Goal: Task Accomplishment & Management: Manage account settings

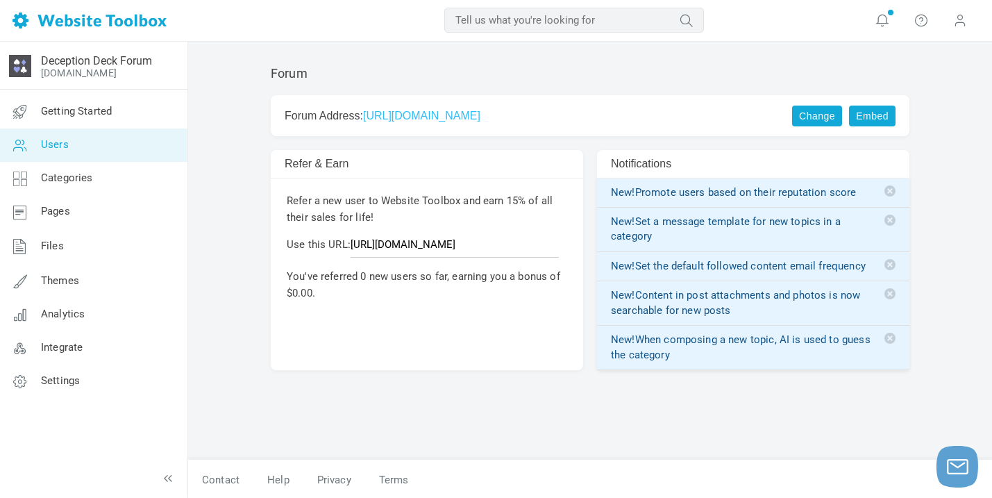
click at [91, 143] on link "Users" at bounding box center [93, 144] width 188 height 33
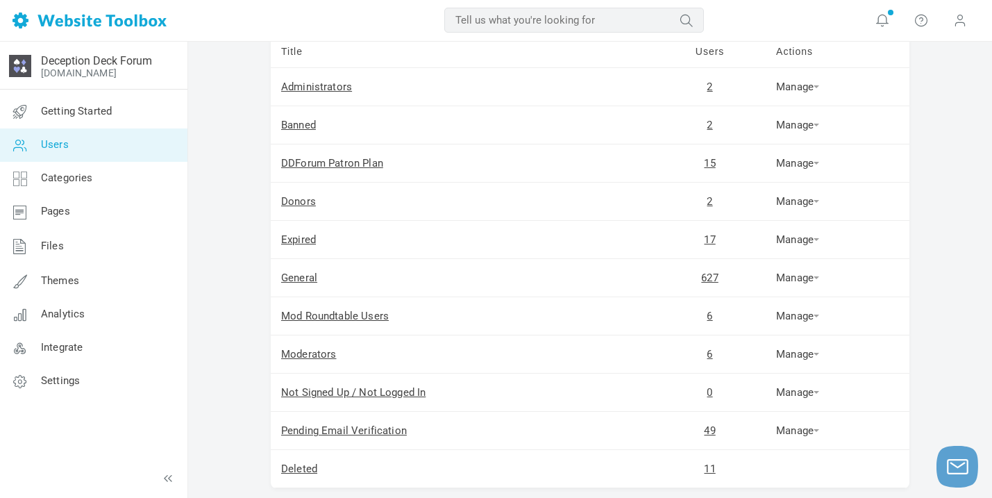
scroll to position [126, 0]
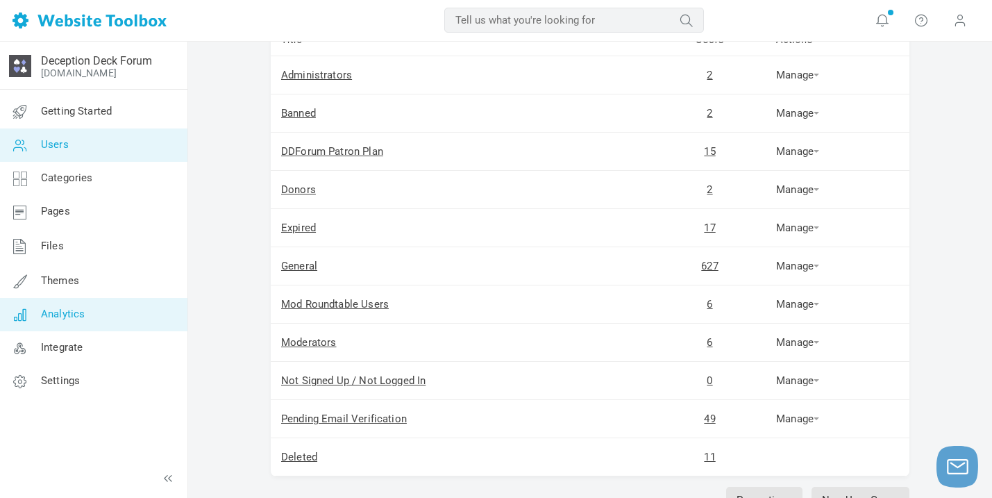
click at [83, 305] on link "Analytics" at bounding box center [93, 314] width 188 height 33
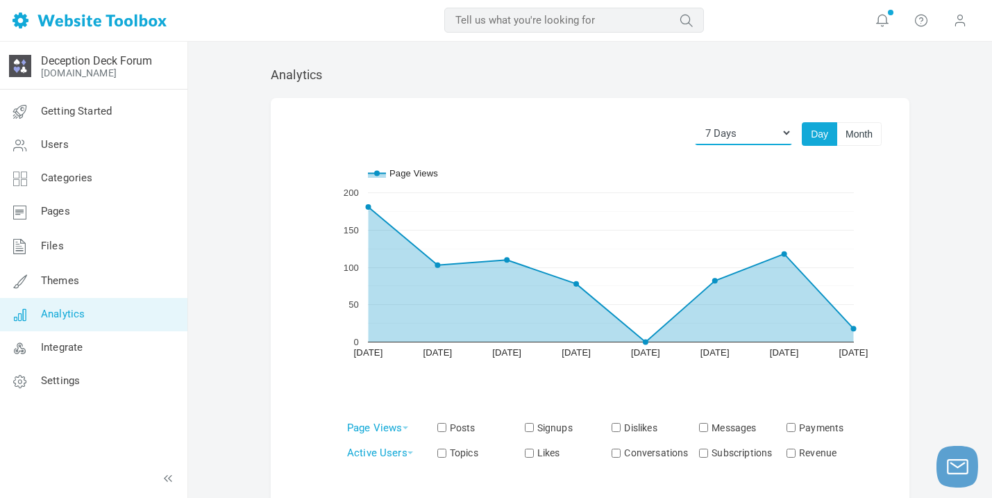
click at [762, 133] on select "[DATE] [DATE] 7 Days 14 Days 30 Days 3 Months 6 Months 1 Year 2 Years All Time" at bounding box center [743, 133] width 97 height 24
click at [695, 121] on select "Today Yesterday 7 Days 14 Days 30 Days 3 Months 6 Months 1 Year 2 Years All Time" at bounding box center [743, 133] width 97 height 24
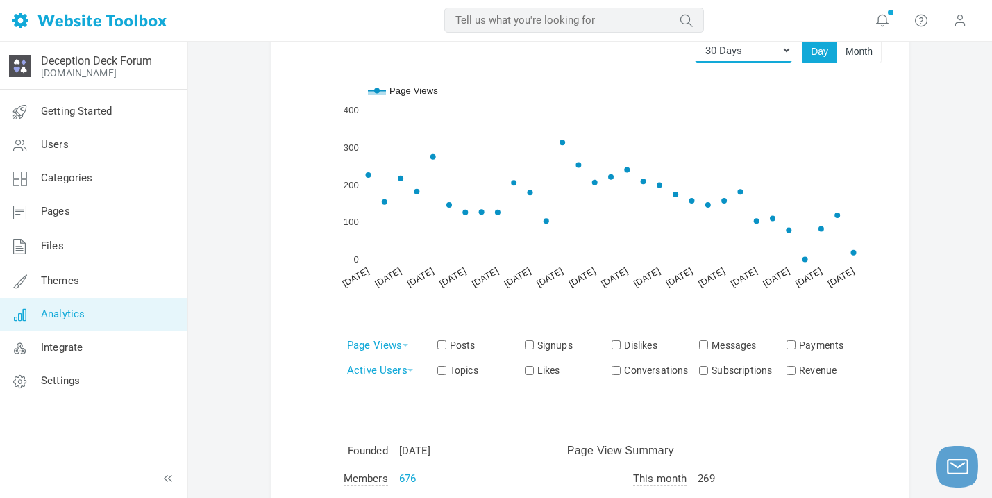
scroll to position [56, 0]
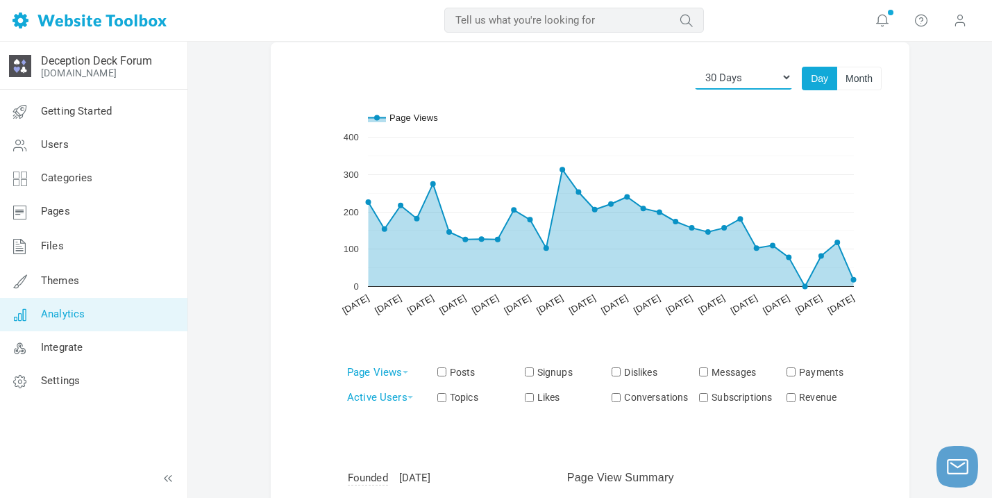
click at [758, 80] on select "Today Yesterday 7 Days 14 Days 30 Days 3 Months 6 Months 1 Year 2 Years All Time" at bounding box center [743, 77] width 97 height 24
select select "365"
click at [695, 65] on select "Today Yesterday 7 Days 14 Days 30 Days 3 Months 6 Months 1 Year 2 Years All Time" at bounding box center [743, 77] width 97 height 24
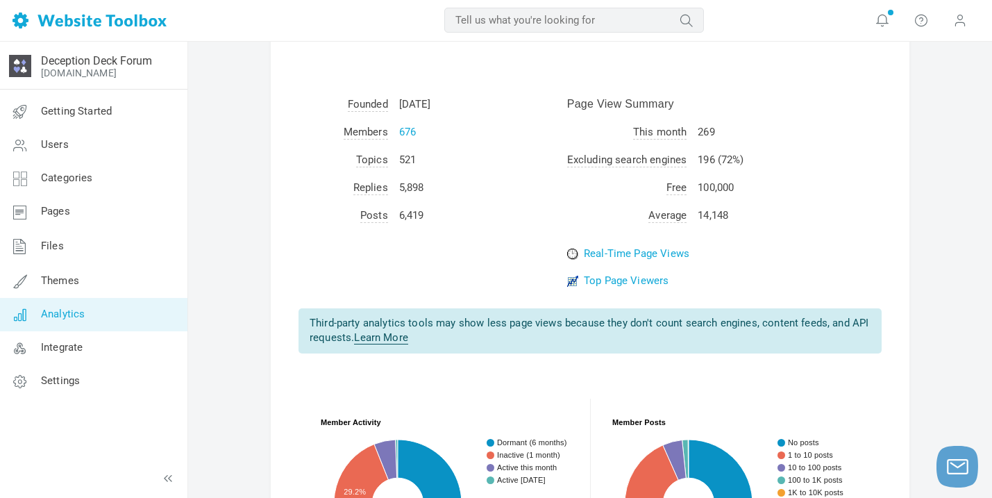
scroll to position [434, 0]
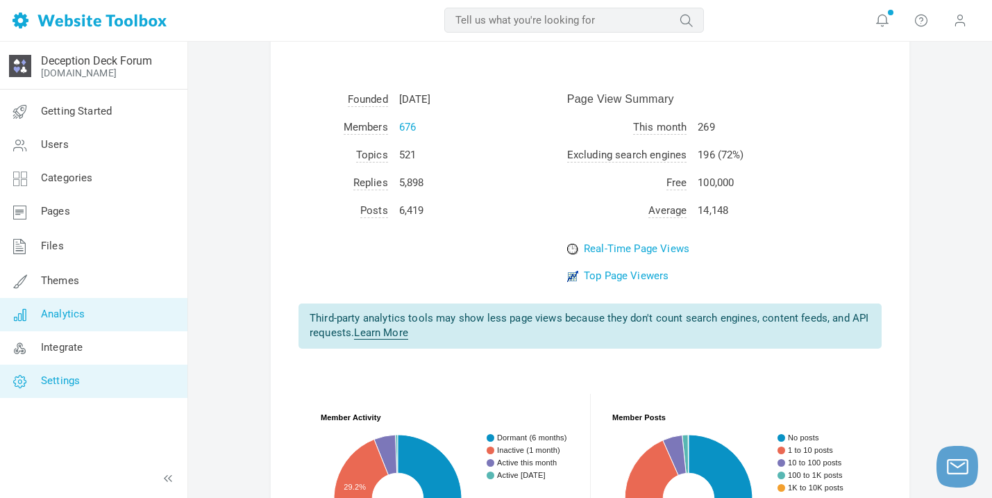
click at [116, 371] on link "Settings" at bounding box center [93, 380] width 188 height 33
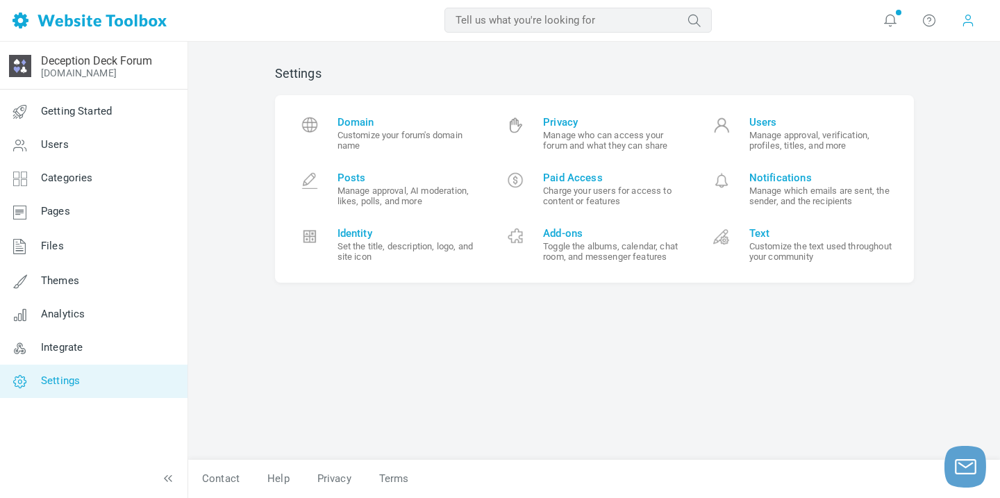
click at [968, 25] on span at bounding box center [968, 20] width 14 height 14
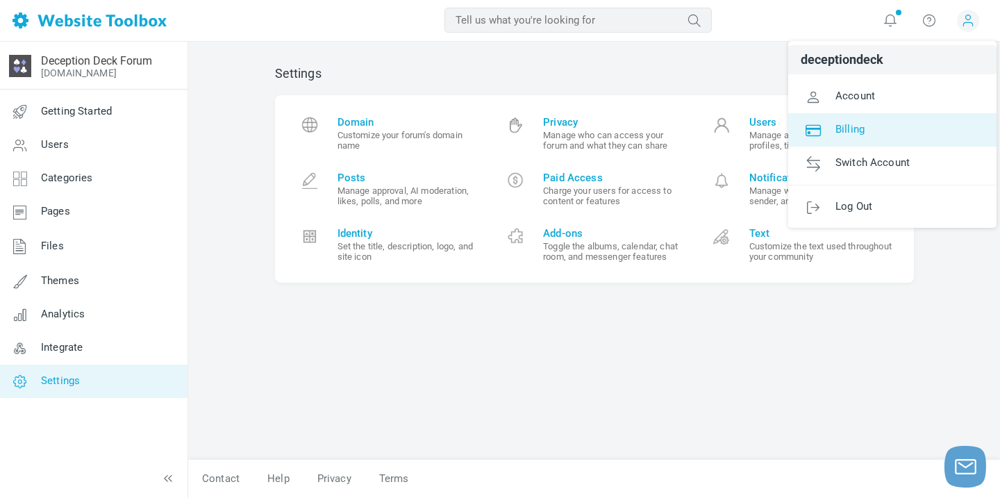
click at [877, 119] on link "Billing" at bounding box center [892, 129] width 208 height 33
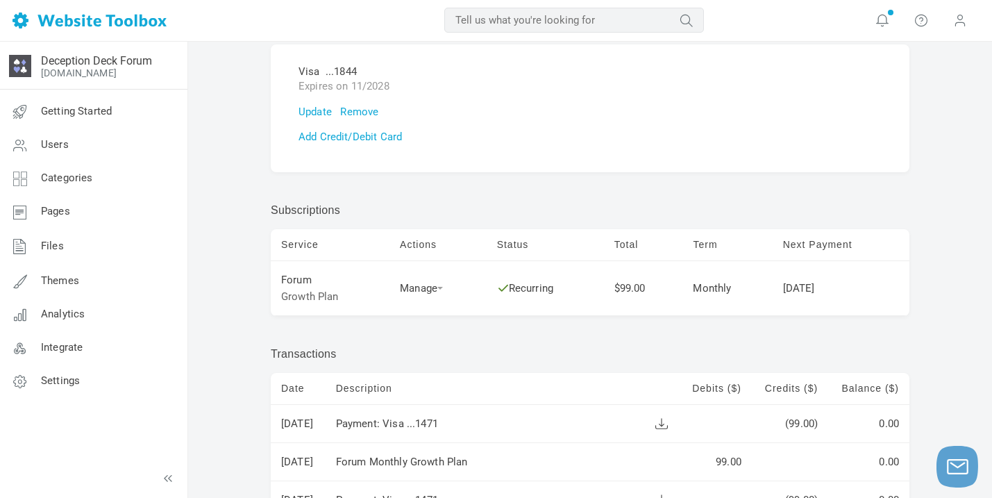
scroll to position [113, 0]
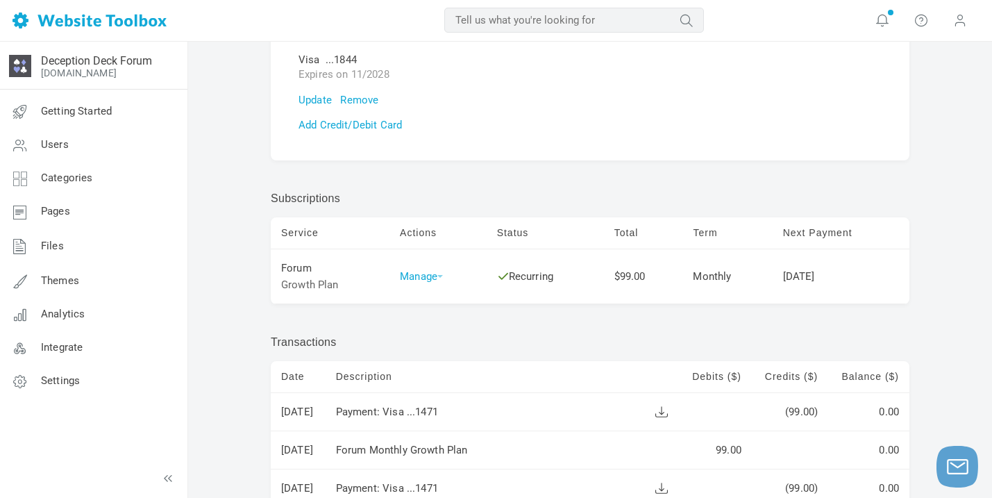
click at [442, 280] on link "Manage" at bounding box center [421, 276] width 43 height 12
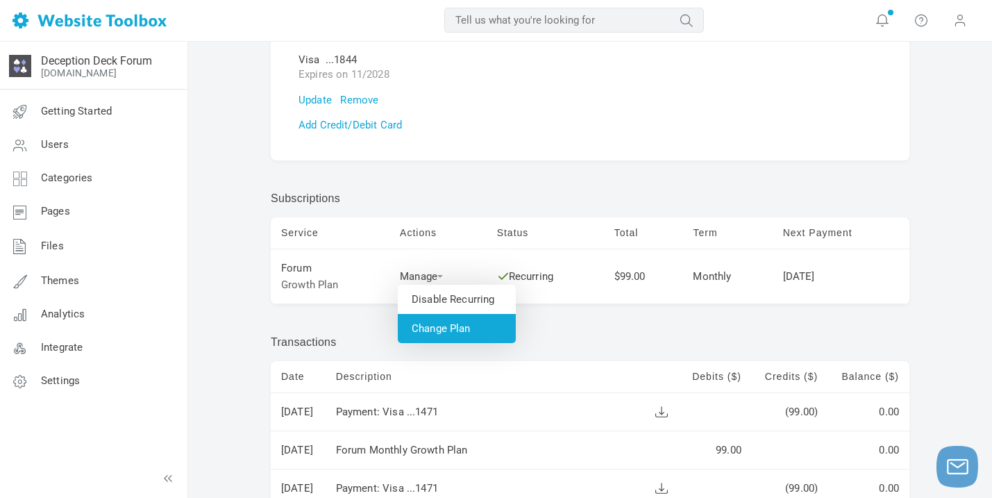
click at [449, 328] on link "Change Plan" at bounding box center [457, 328] width 118 height 29
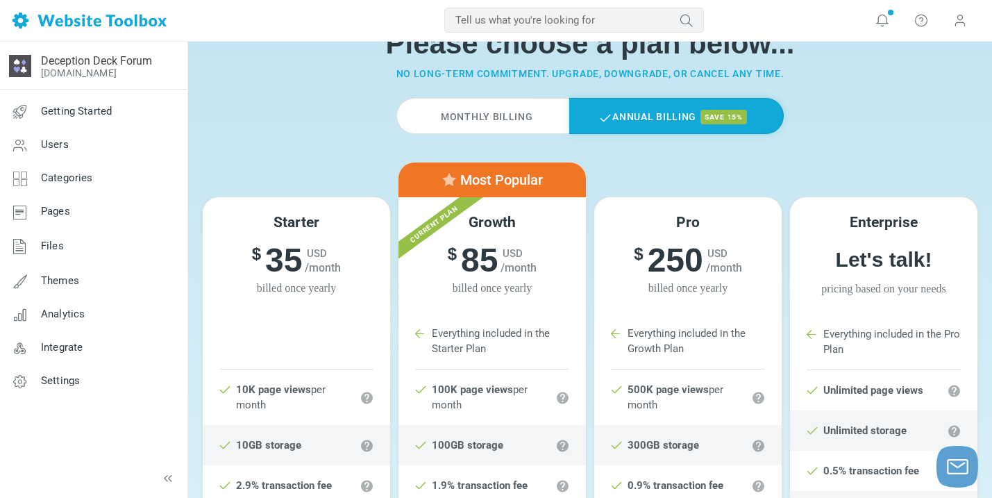
scroll to position [65, 0]
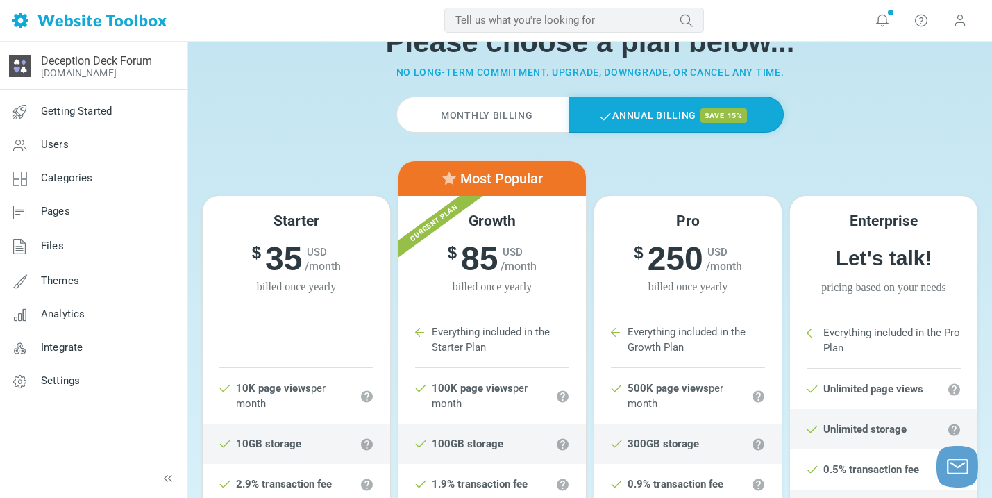
click at [507, 117] on label "Monthly Billing" at bounding box center [482, 114] width 172 height 36
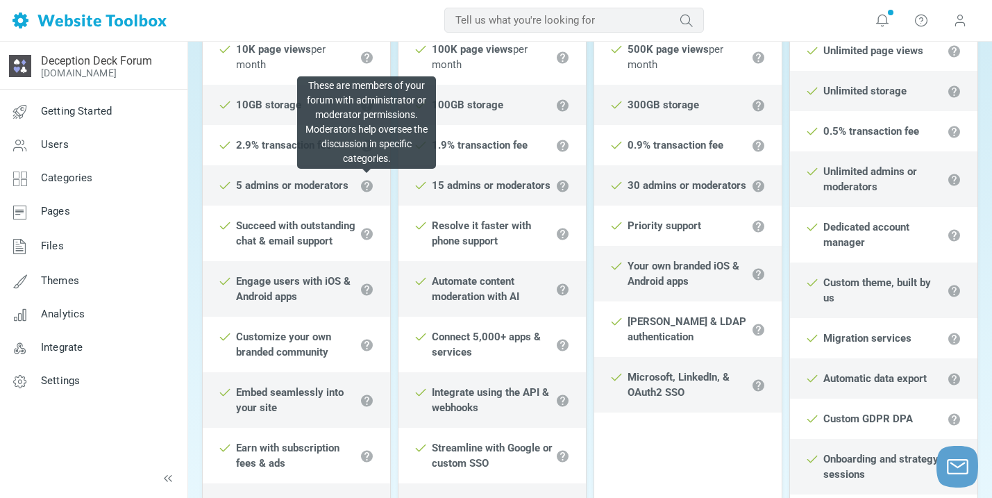
scroll to position [420, 0]
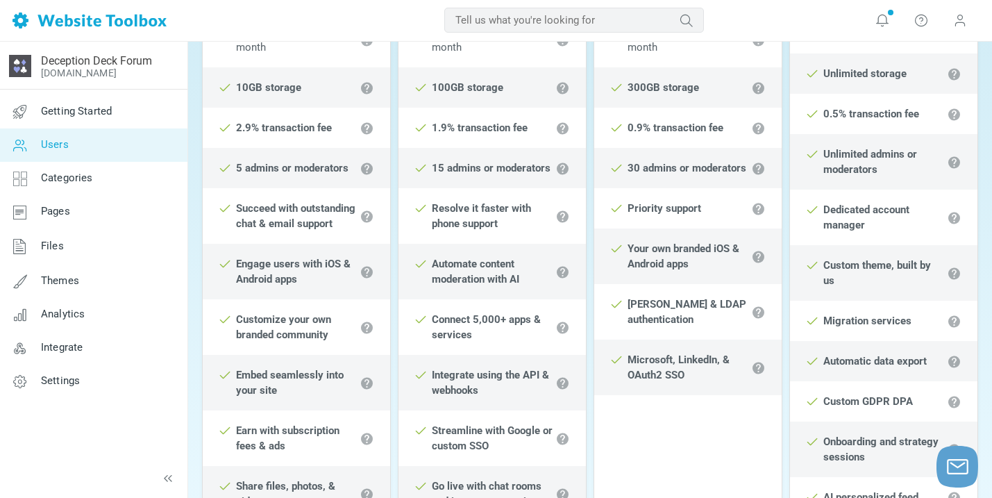
click at [96, 144] on link "Users" at bounding box center [93, 144] width 188 height 33
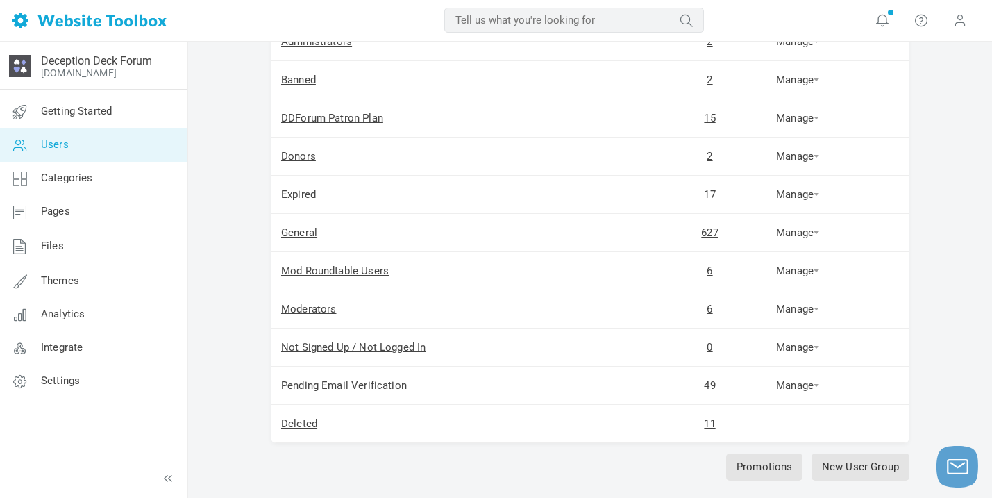
scroll to position [227, 0]
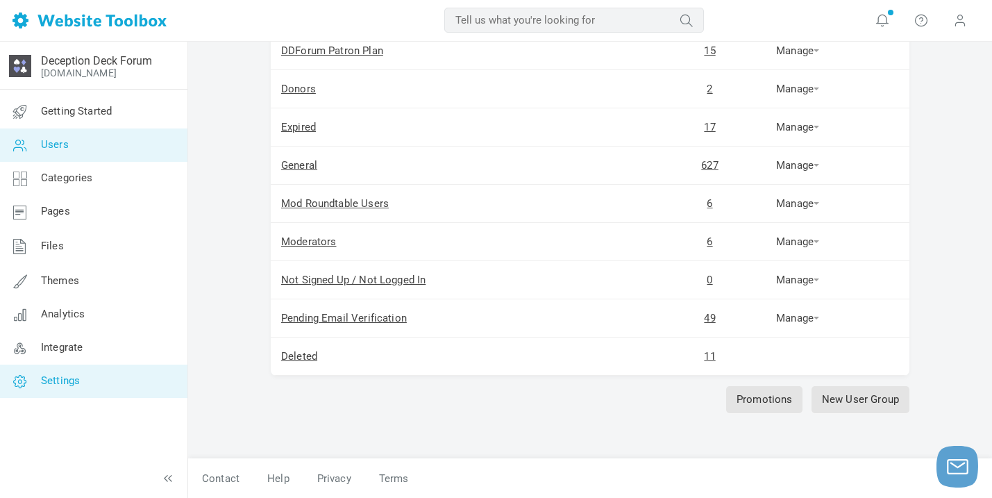
click at [100, 381] on link "Settings" at bounding box center [93, 380] width 188 height 33
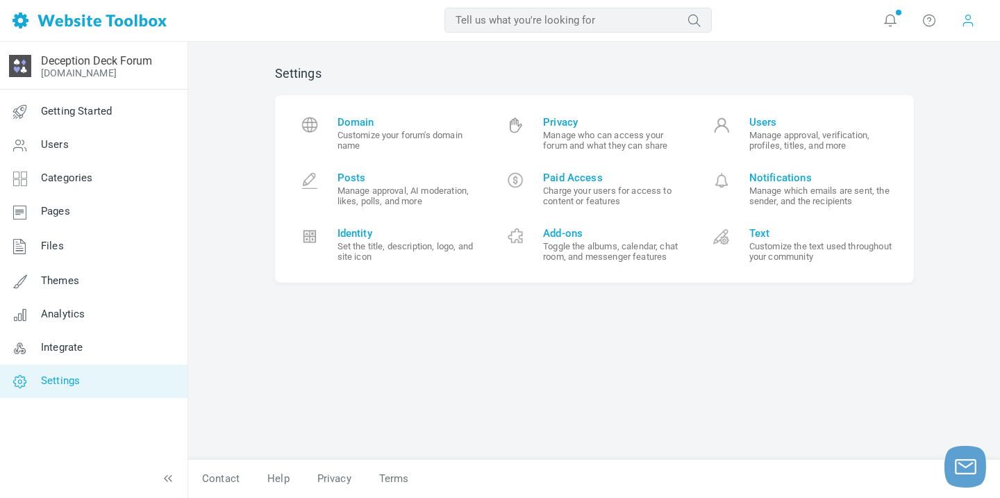
click at [960, 20] on span at bounding box center [967, 21] width 22 height 22
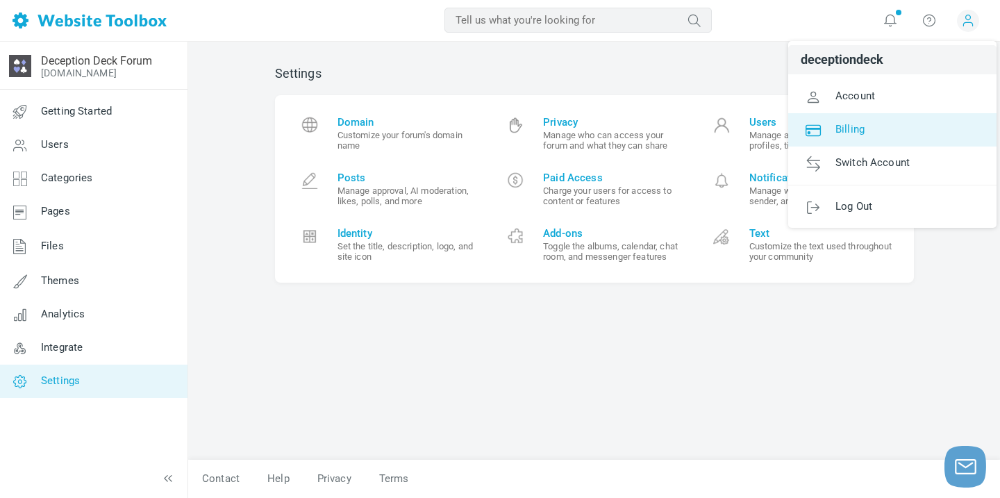
click at [868, 127] on link "Billing" at bounding box center [892, 129] width 208 height 33
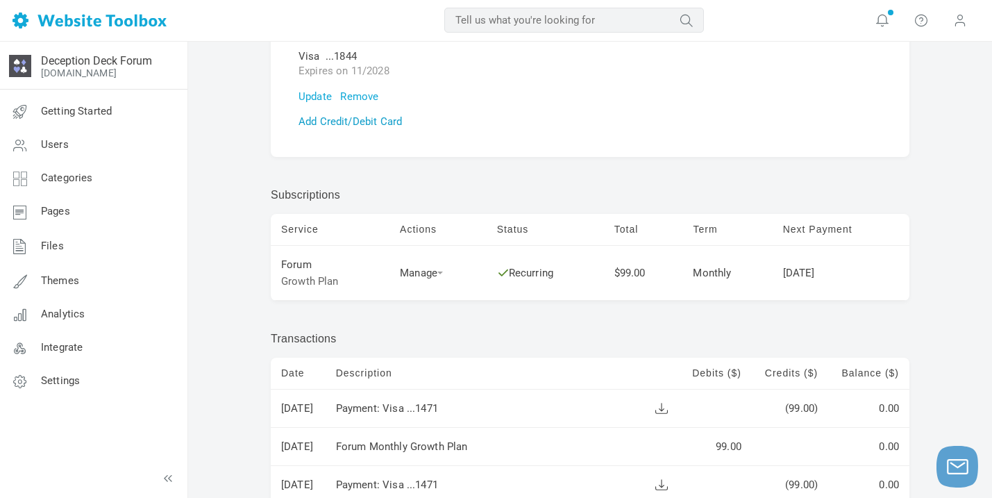
scroll to position [155, 0]
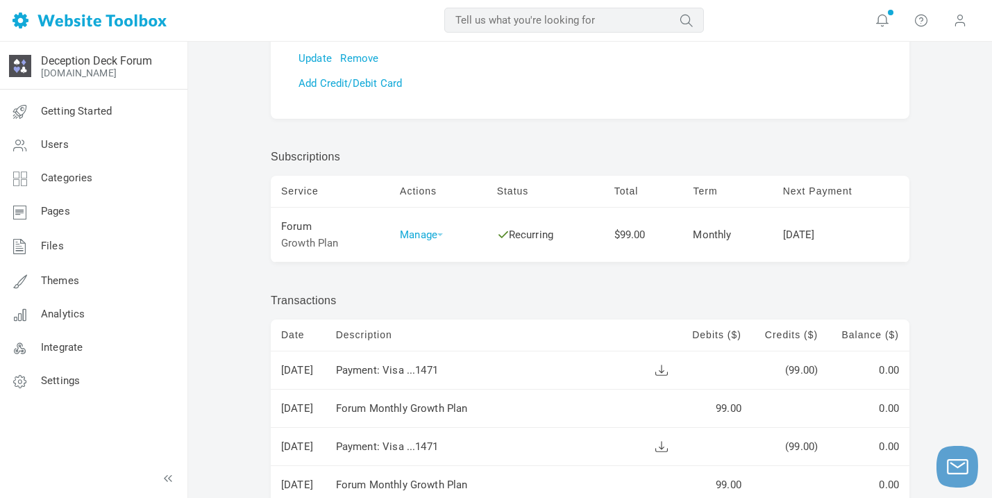
click at [428, 233] on link "Manage" at bounding box center [421, 234] width 43 height 12
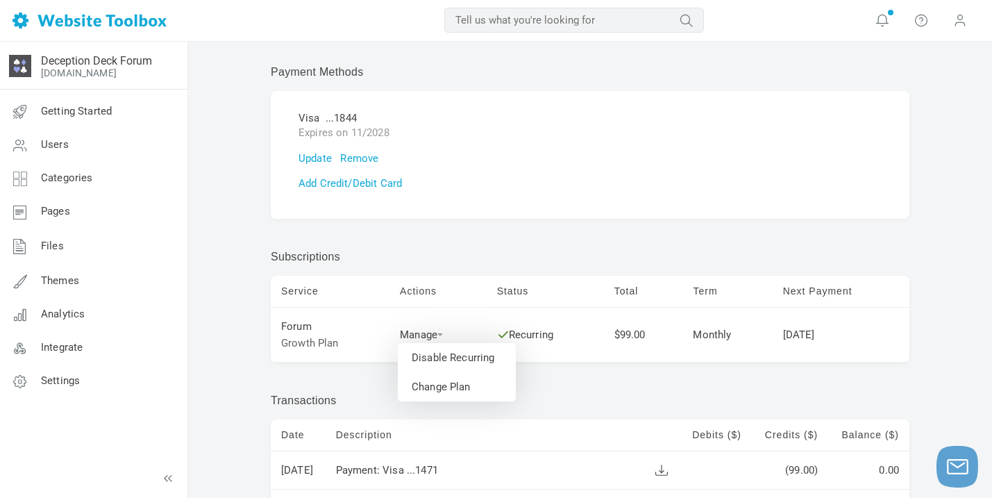
scroll to position [212, 0]
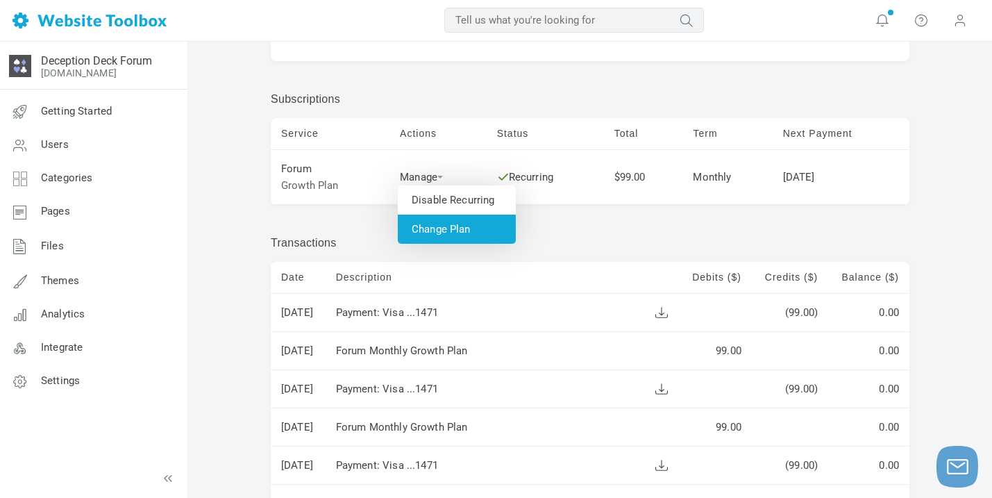
click at [447, 230] on link "Change Plan" at bounding box center [457, 228] width 118 height 29
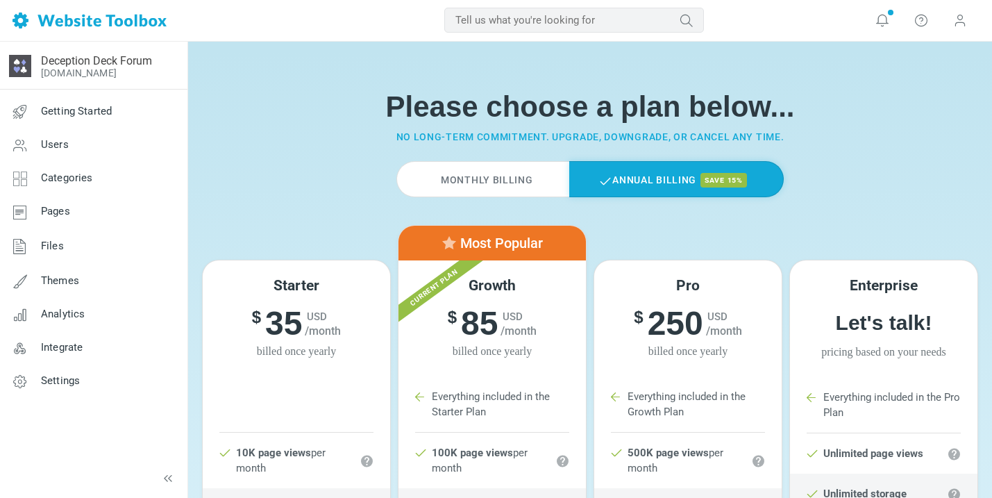
click at [500, 178] on label "Monthly Billing" at bounding box center [482, 179] width 172 height 36
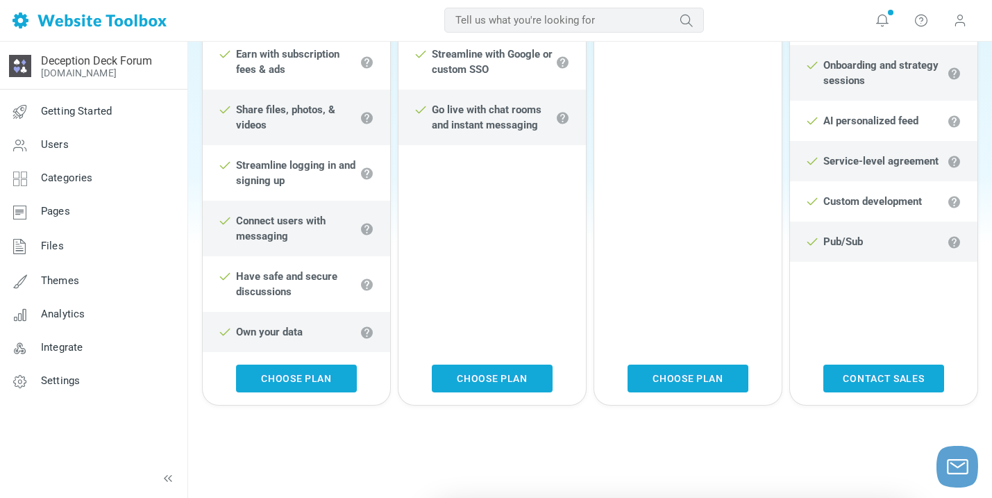
scroll to position [995, 0]
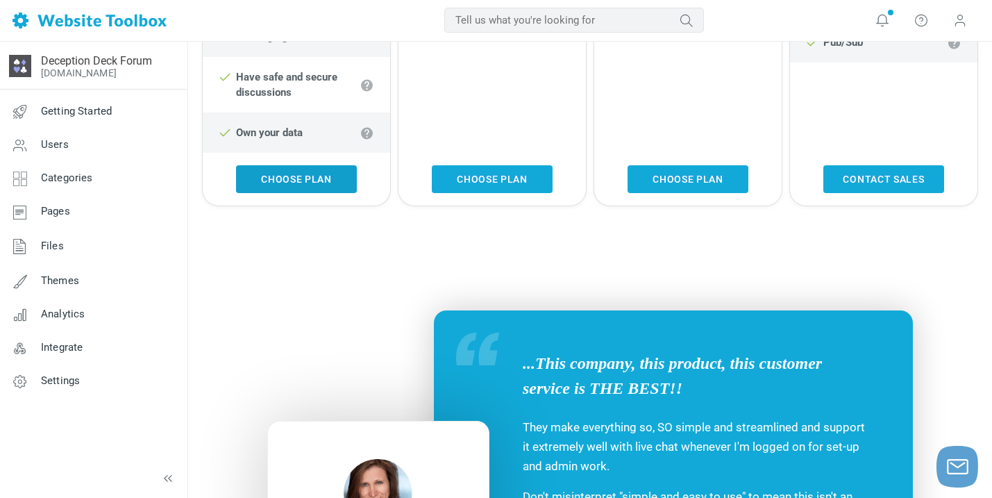
click at [315, 193] on link "Choose Plan" at bounding box center [296, 179] width 121 height 28
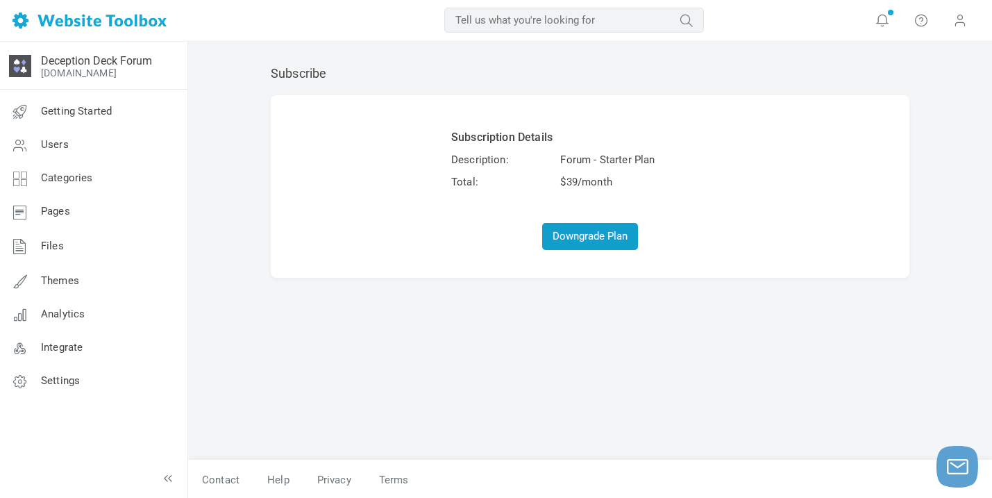
click at [586, 235] on button "Downgrade Plan" at bounding box center [590, 236] width 96 height 27
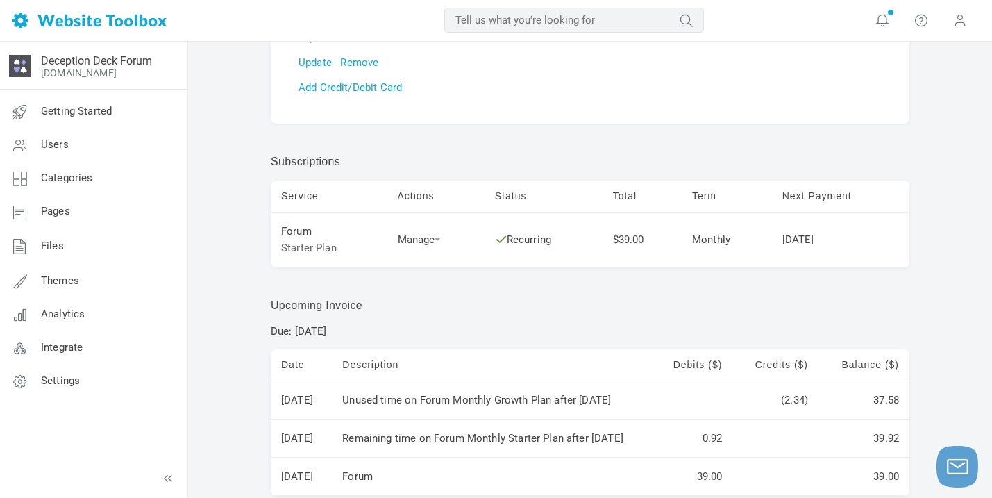
scroll to position [189, 0]
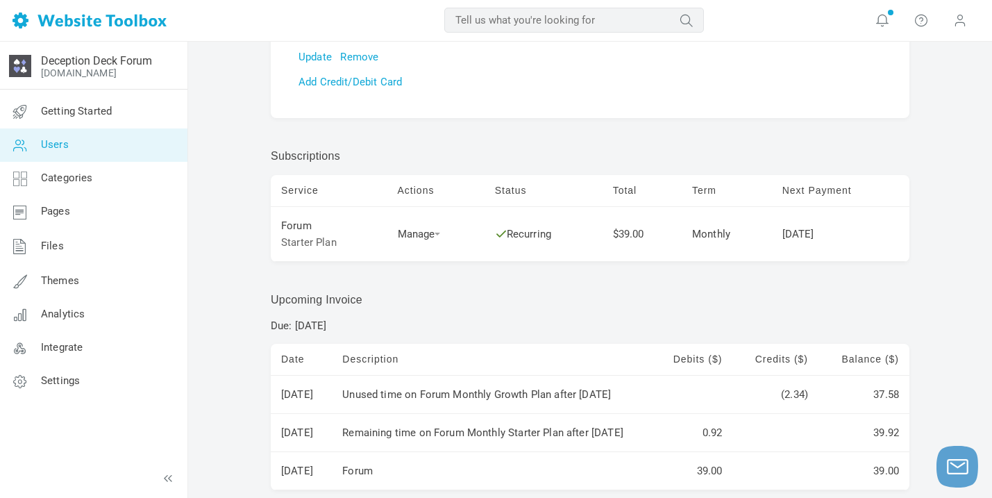
click at [92, 152] on link "Users" at bounding box center [93, 144] width 188 height 33
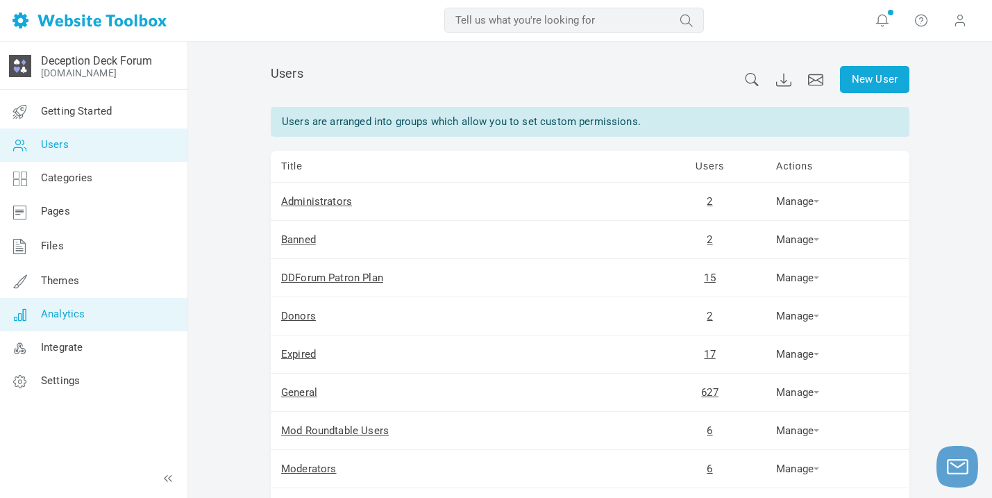
click at [78, 307] on span "Analytics" at bounding box center [63, 313] width 44 height 12
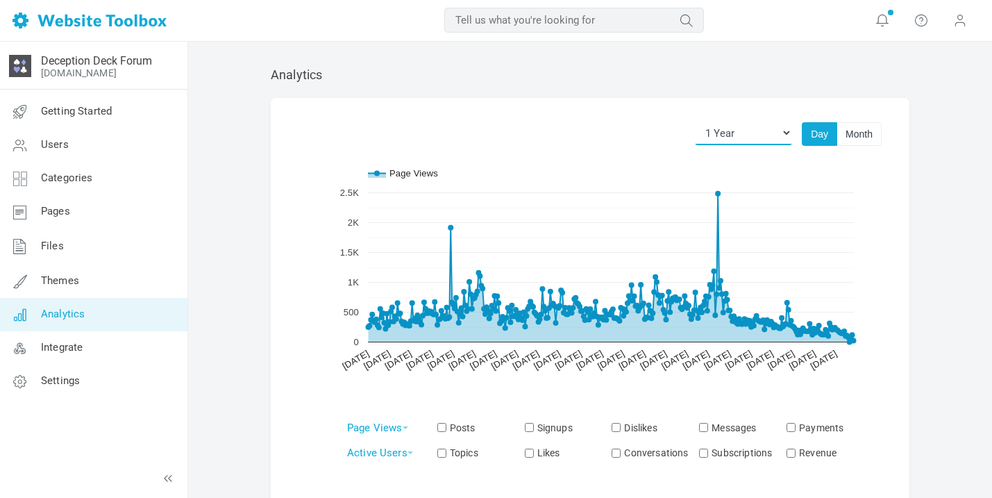
click at [768, 130] on select "Today Yesterday 7 Days 14 Days 30 Days 3 Months 6 Months 1 Year 2 Years All Time" at bounding box center [743, 133] width 97 height 24
select select "30"
click at [695, 121] on select "Today Yesterday 7 Days 14 Days 30 Days 3 Months 6 Months 1 Year 2 Years All Time" at bounding box center [743, 133] width 97 height 24
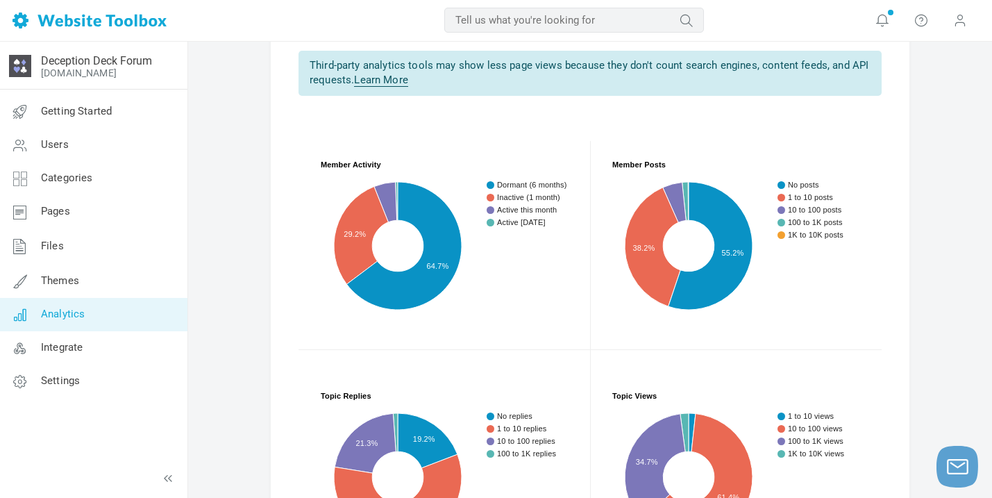
scroll to position [848, 0]
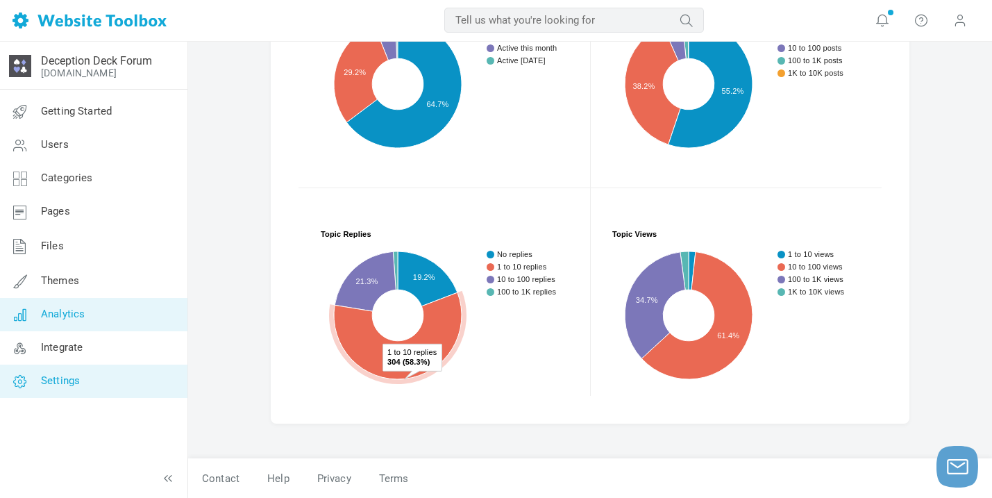
click at [99, 382] on link "Settings" at bounding box center [93, 380] width 188 height 33
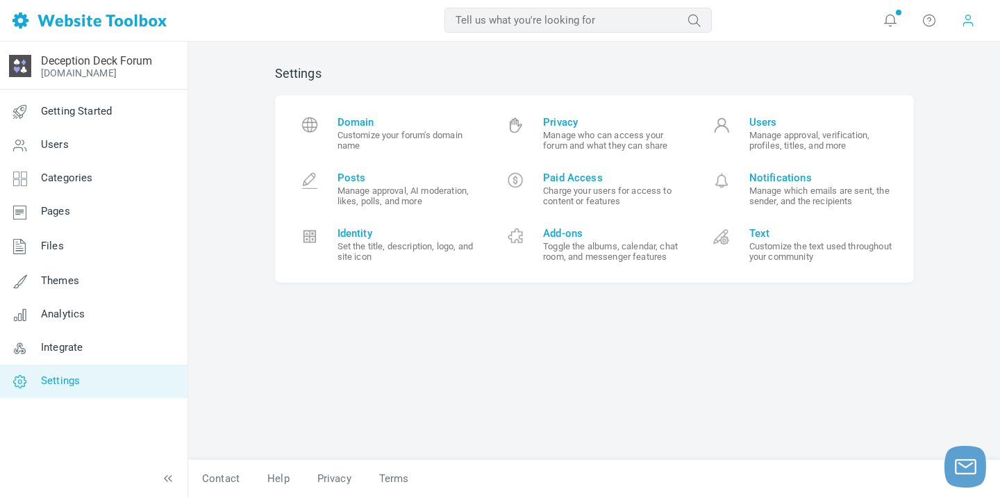
click at [964, 15] on span at bounding box center [968, 20] width 14 height 14
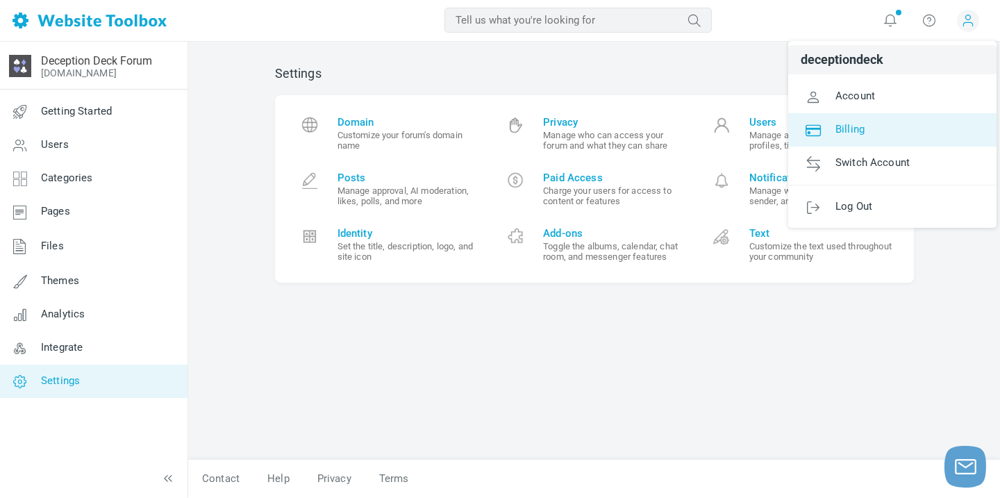
click at [869, 133] on link "Billing" at bounding box center [892, 129] width 208 height 33
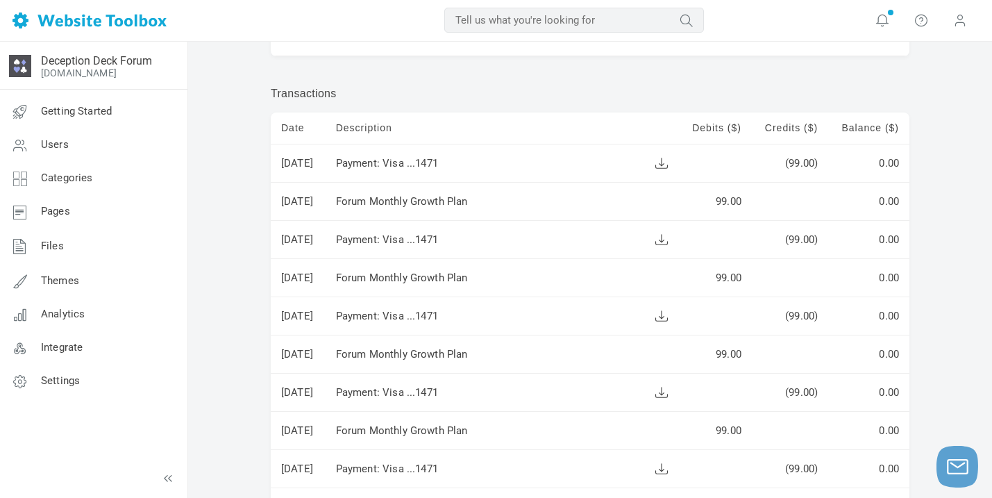
scroll to position [772, 0]
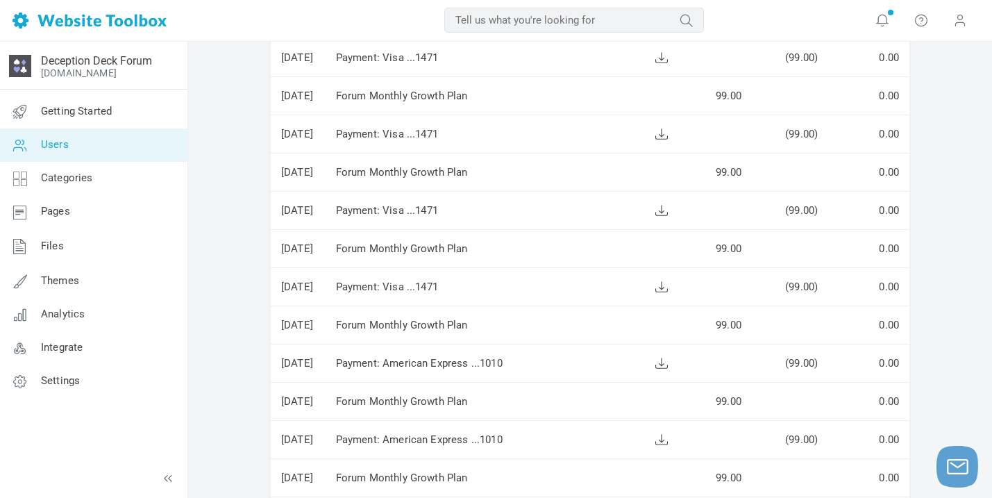
click at [102, 149] on link "Users" at bounding box center [93, 144] width 188 height 33
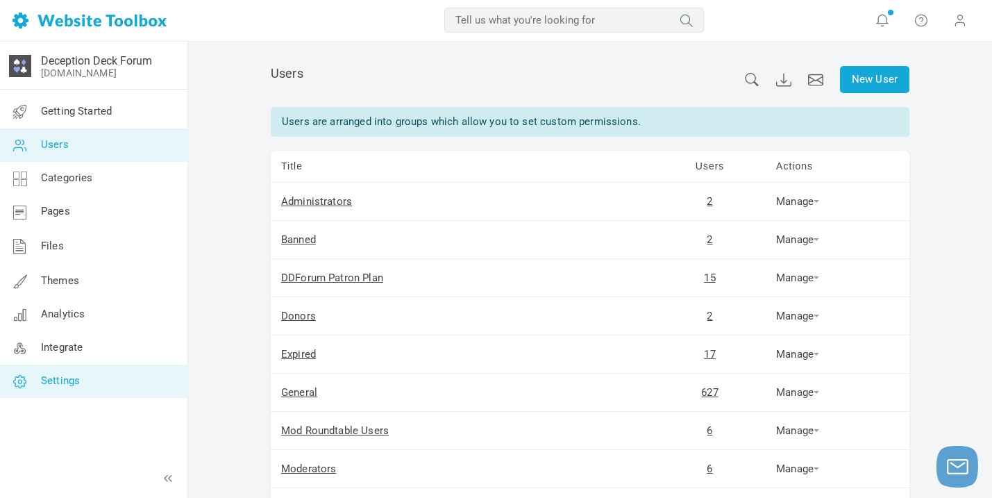
click at [93, 381] on link "Settings" at bounding box center [93, 380] width 188 height 33
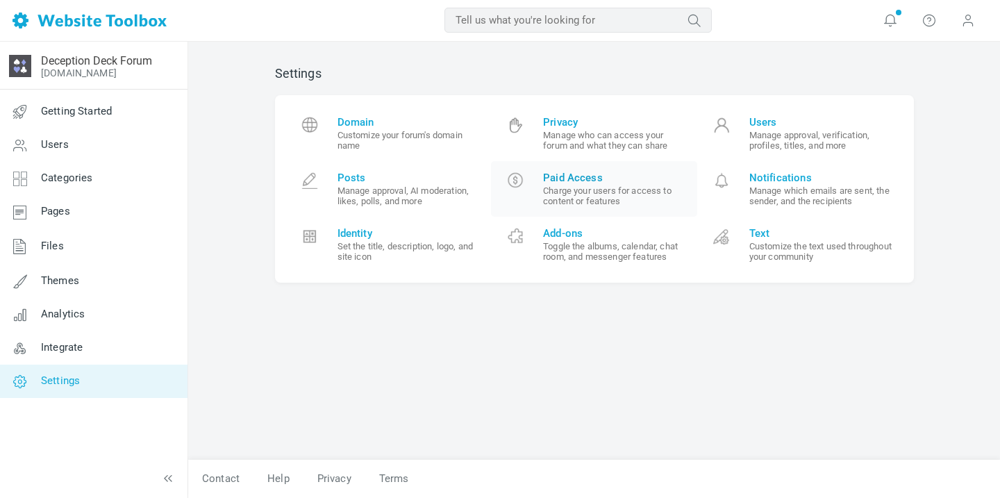
click at [593, 194] on small "Charge your users for access to content or features" at bounding box center [615, 195] width 144 height 21
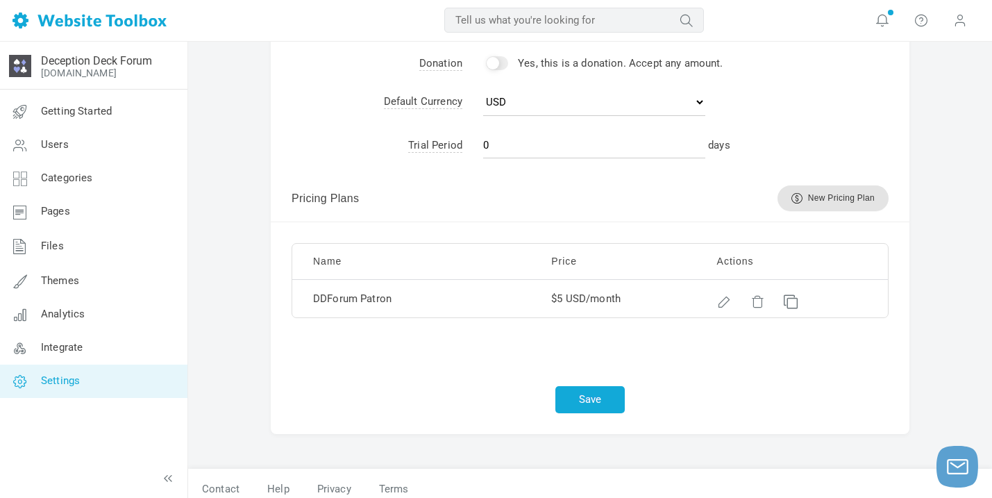
scroll to position [330, 0]
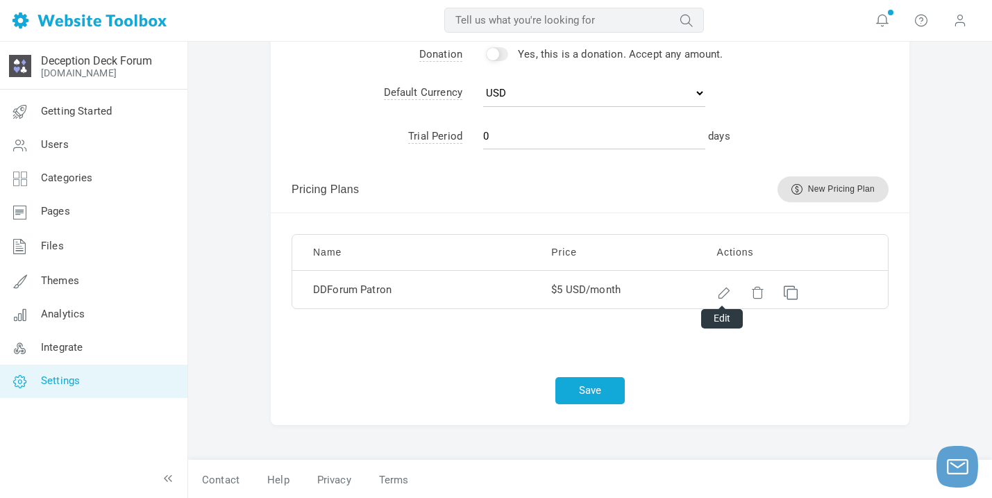
click at [725, 292] on div at bounding box center [722, 290] width 10 height 10
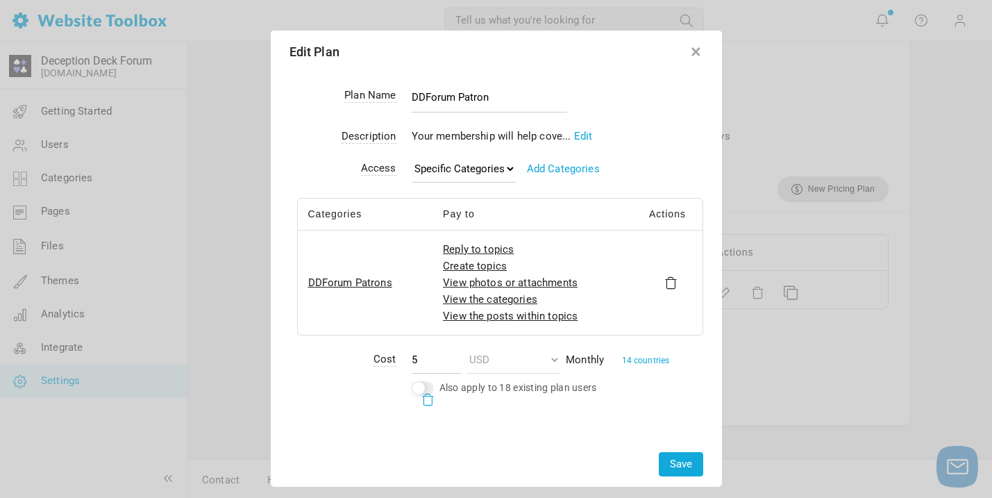
click at [700, 53] on button "button" at bounding box center [696, 49] width 14 height 14
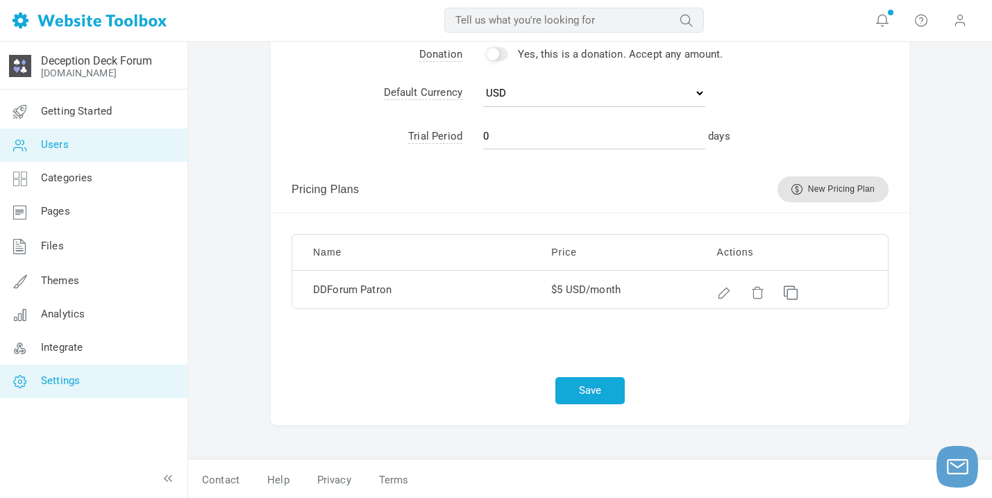
click at [106, 151] on link "Users" at bounding box center [93, 144] width 188 height 33
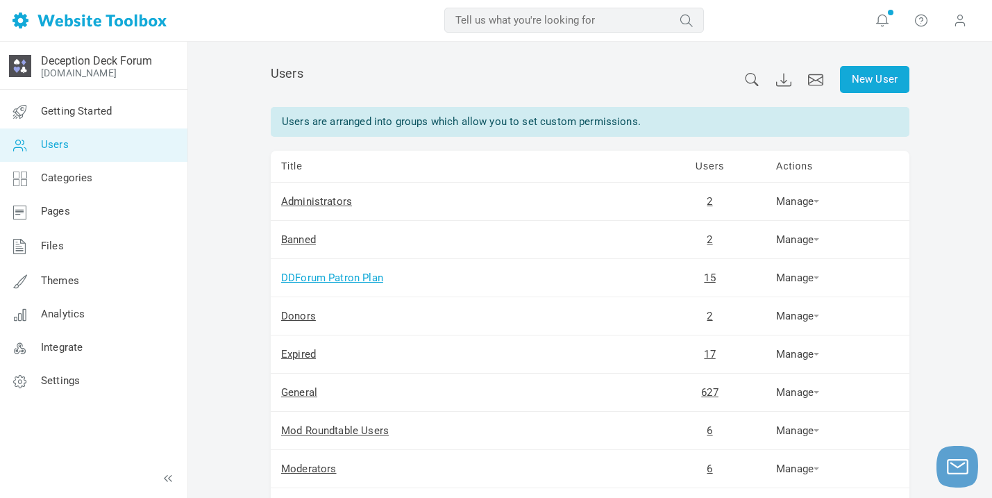
click at [345, 280] on link "DDForum Patron Plan" at bounding box center [332, 277] width 102 height 12
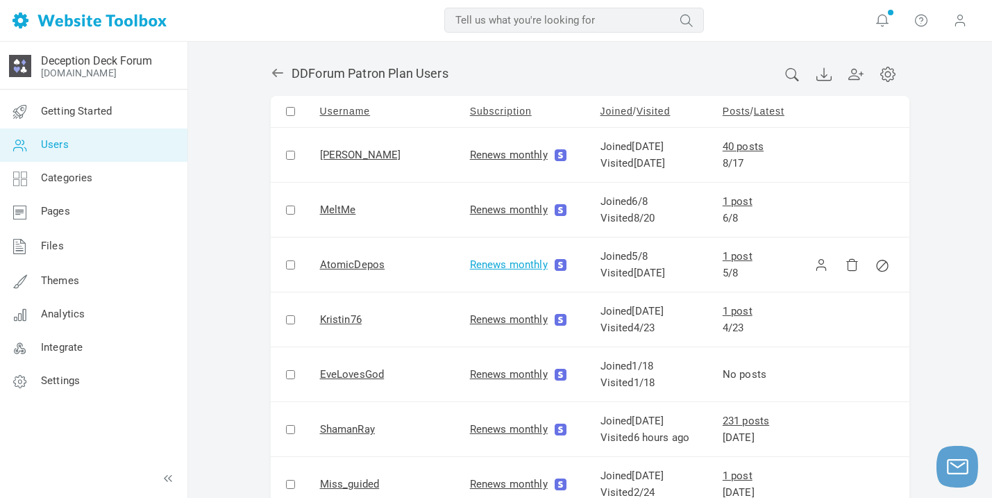
click at [516, 262] on link "Renews monthly" at bounding box center [512, 264] width 85 height 17
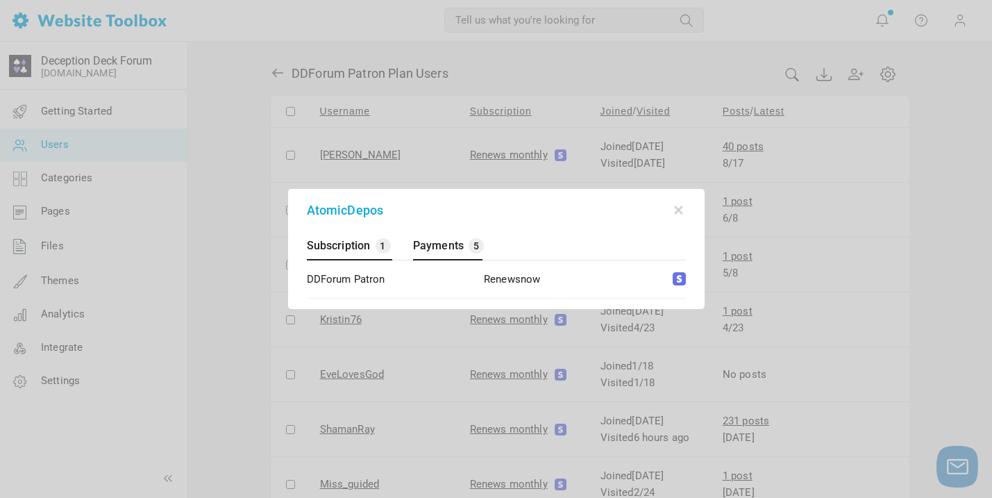
click at [452, 246] on span "Payments" at bounding box center [438, 245] width 51 height 13
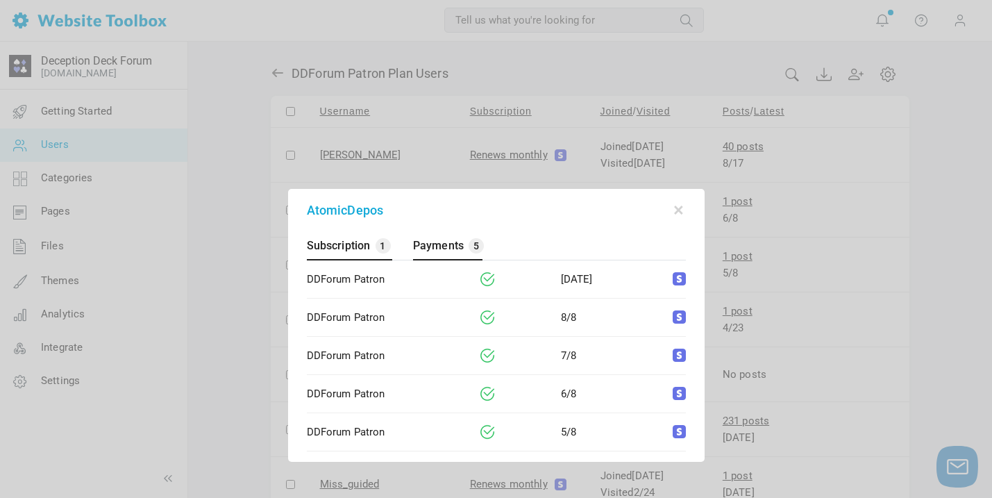
click at [365, 244] on span "Subscription" at bounding box center [339, 245] width 64 height 13
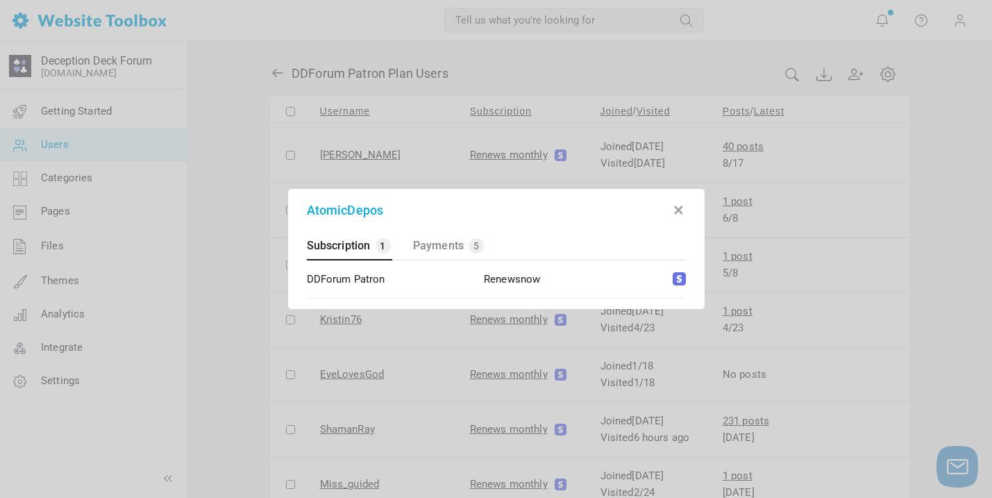
click at [678, 208] on button "button" at bounding box center [679, 208] width 14 height 14
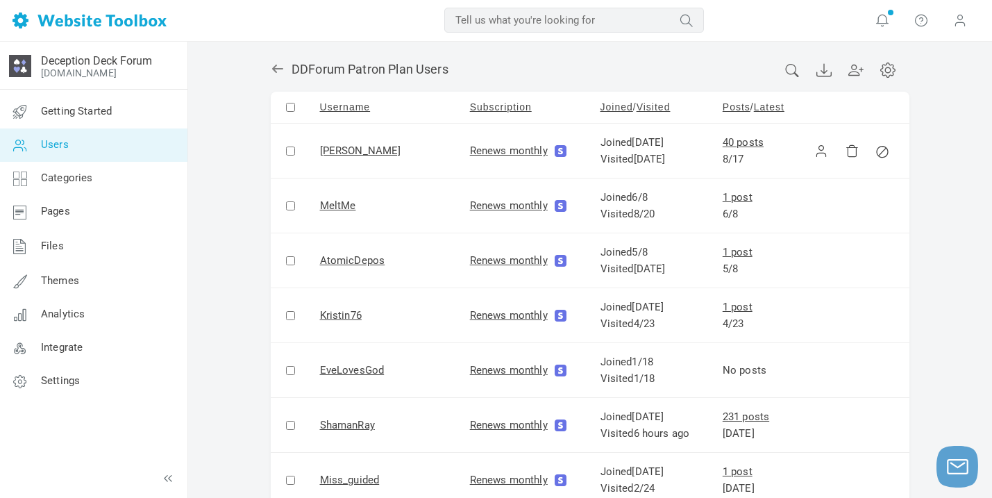
scroll to position [6, 0]
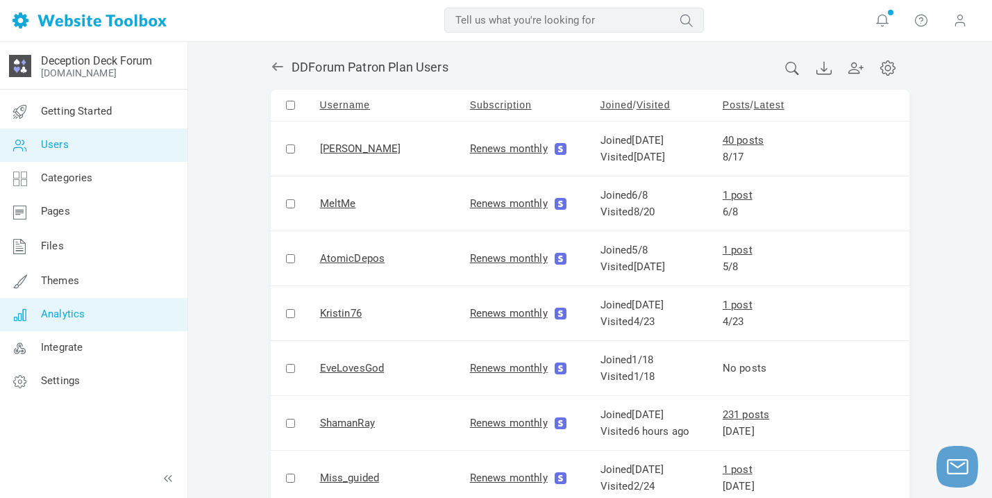
click at [83, 323] on link "Analytics" at bounding box center [93, 314] width 188 height 33
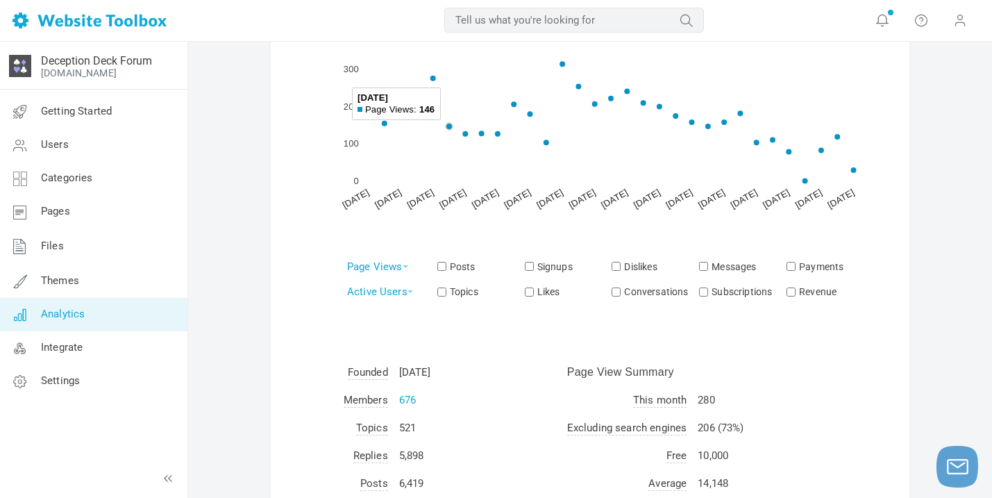
scroll to position [162, 0]
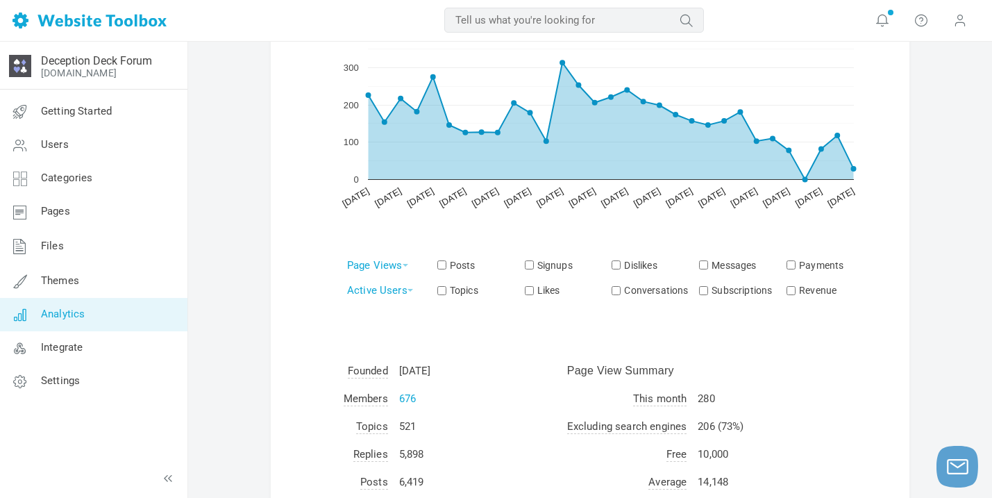
click at [792, 292] on input "Revenue" at bounding box center [790, 290] width 9 height 9
checkbox input "true"
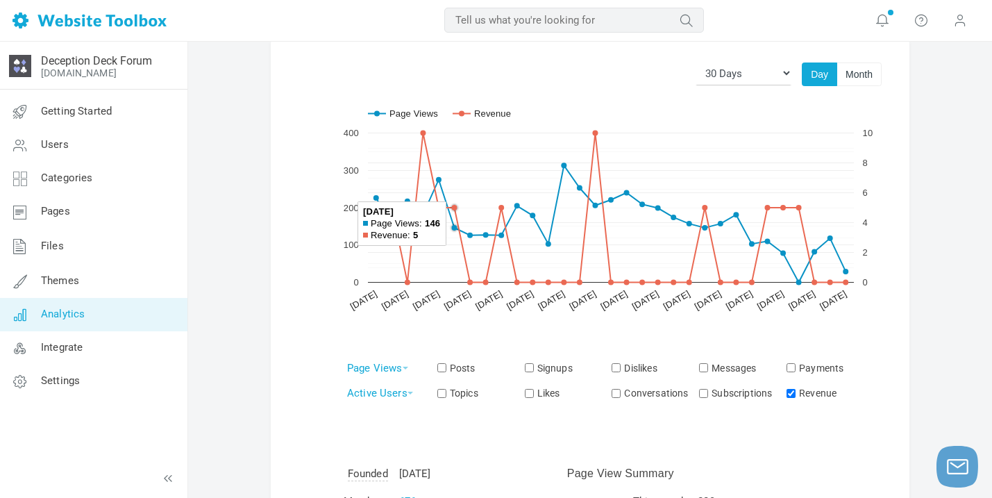
scroll to position [61, 0]
click at [791, 364] on input "Payments" at bounding box center [790, 366] width 9 height 9
checkbox input "true"
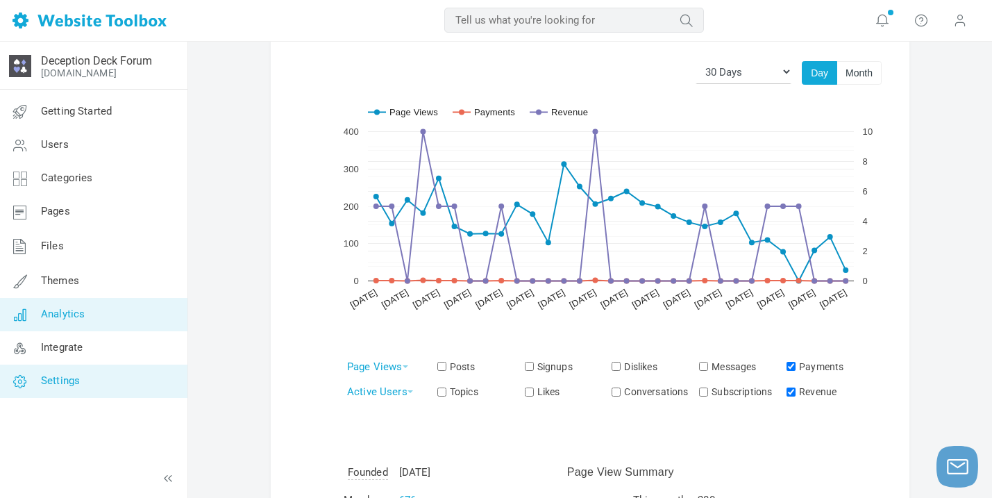
click at [81, 378] on link "Settings" at bounding box center [93, 380] width 188 height 33
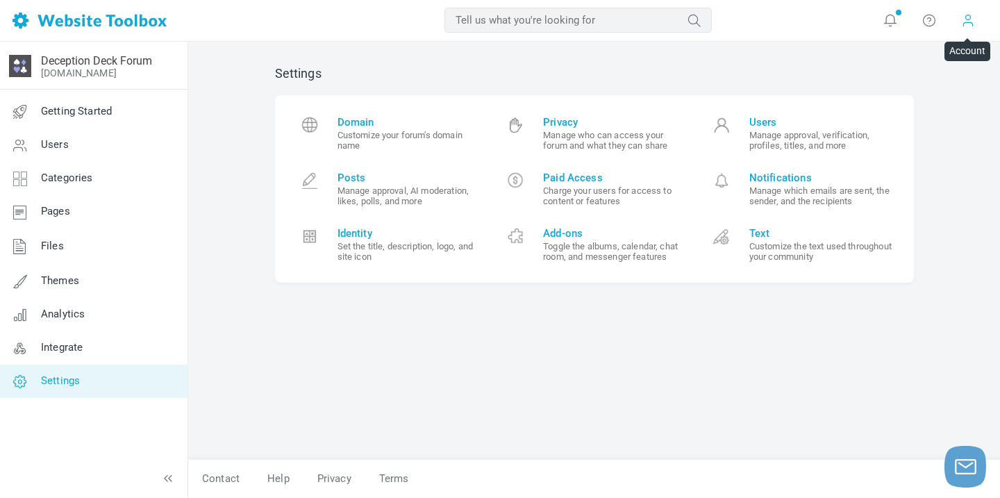
click at [973, 16] on span at bounding box center [968, 20] width 14 height 14
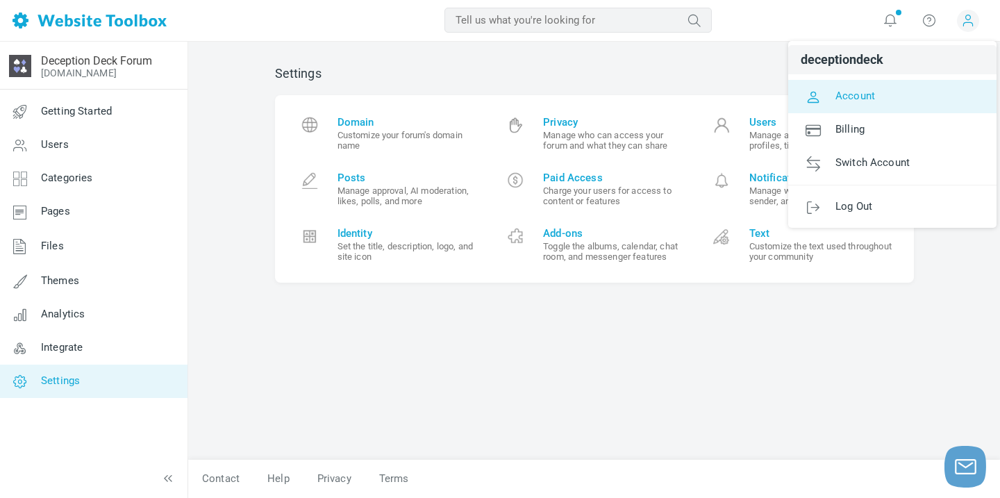
click at [892, 92] on link "Account" at bounding box center [892, 96] width 208 height 33
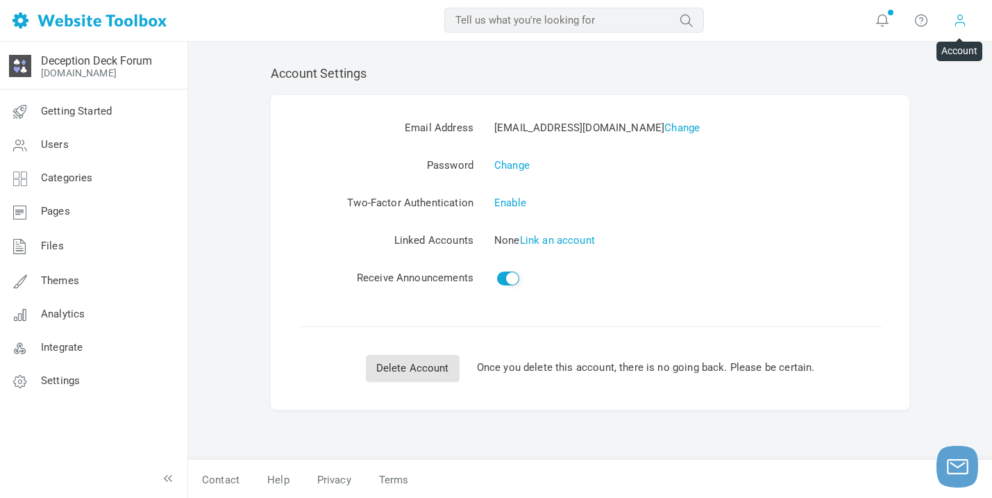
click at [957, 24] on span at bounding box center [960, 19] width 14 height 15
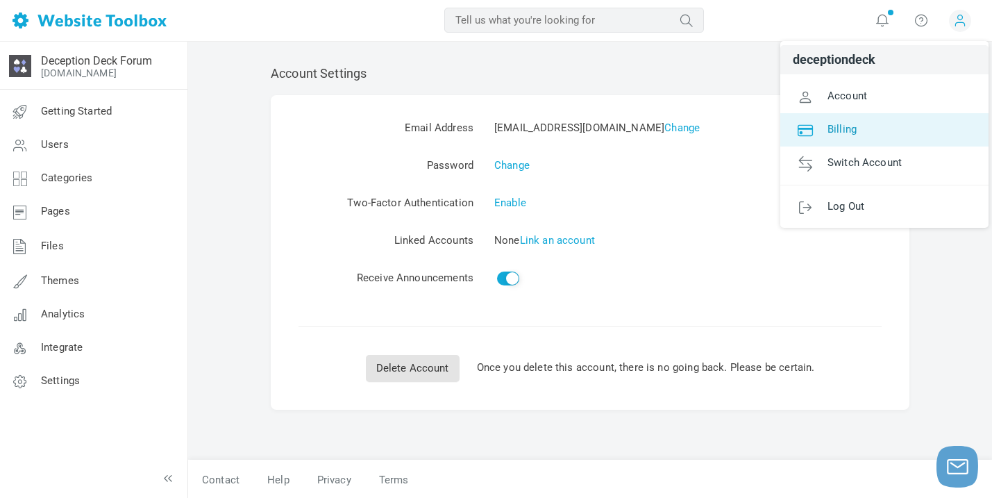
click at [881, 128] on link "Billing" at bounding box center [884, 129] width 208 height 33
